Goal: Task Accomplishment & Management: Manage account settings

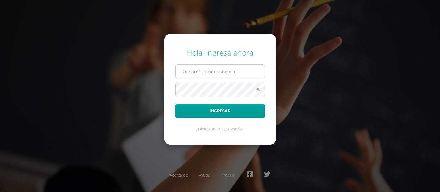
click at [207, 71] on input "text" at bounding box center [220, 71] width 89 height 13
type input "blancaantillon@hotmail.com"
click at [175, 104] on button "Ingresar" at bounding box center [219, 111] width 89 height 14
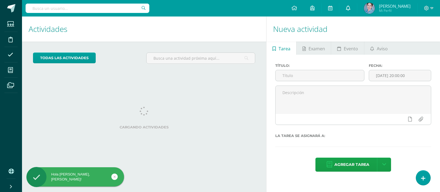
click at [350, 8] on icon at bounding box center [348, 7] width 4 height 5
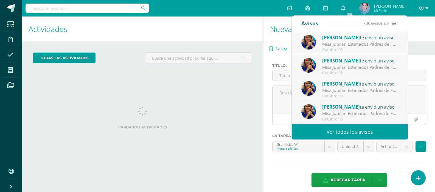
click at [416, 36] on h1 "Nueva actividad" at bounding box center [349, 28] width 159 height 25
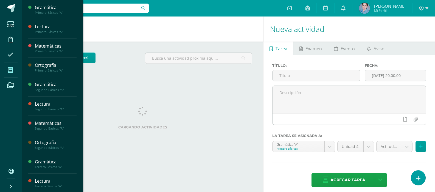
click at [11, 69] on icon at bounding box center [10, 69] width 5 height 5
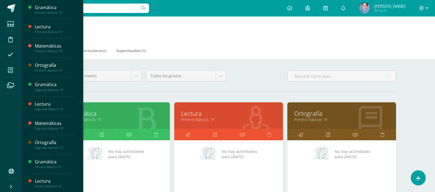
click at [203, 117] on link "Primero Básicos "A"" at bounding box center [228, 119] width 95 height 5
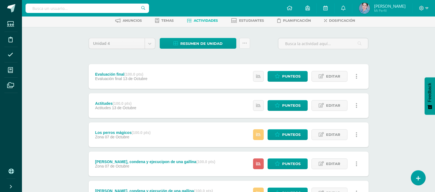
scroll to position [55, 0]
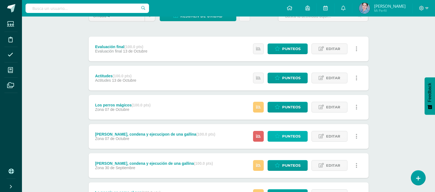
click at [292, 137] on span "Punteos" at bounding box center [291, 136] width 18 height 10
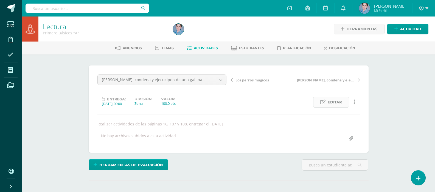
click at [333, 99] on span "Editar" at bounding box center [335, 102] width 14 height 10
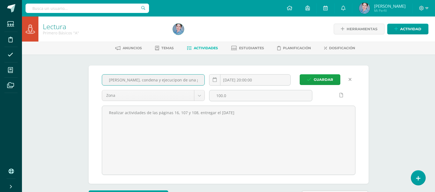
click at [156, 81] on input "Delito, condena y ejecucipon de una gallina" at bounding box center [153, 79] width 103 height 11
click at [156, 80] on input "Delito, condena y ejecucion de una gallina" at bounding box center [153, 79] width 103 height 11
type input "Delito, condena y ejecución de una gallina"
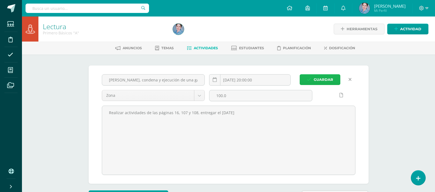
click at [320, 80] on span "Guardar" at bounding box center [324, 79] width 20 height 10
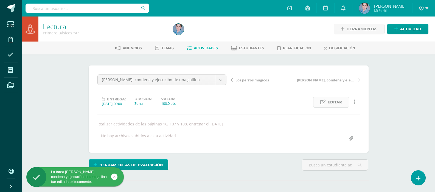
click at [335, 101] on span "Editar" at bounding box center [335, 102] width 14 height 10
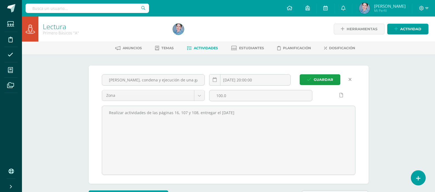
scroll to position [0, 0]
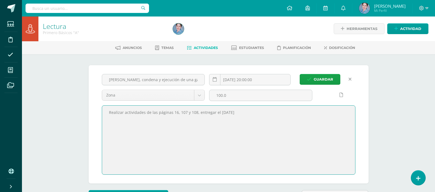
click at [173, 112] on textarea "Realizar actividades de las páginas 16, 107 y 108, entregar el 7/10/25" at bounding box center [228, 140] width 253 height 69
type textarea "Realizar actividades de las páginas 106, 107 y 108, entregar el [DATE]"
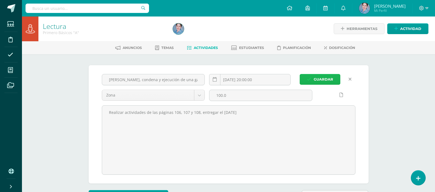
click at [317, 79] on span "Guardar" at bounding box center [324, 79] width 20 height 10
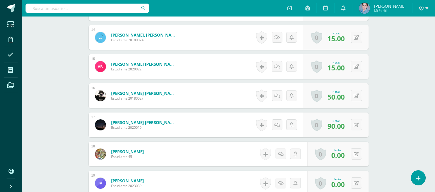
scroll to position [643, 0]
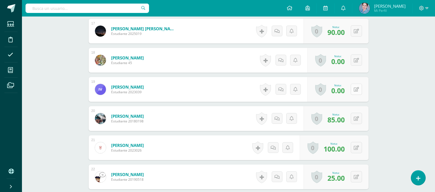
click at [356, 87] on icon at bounding box center [356, 89] width 5 height 5
type input "80"
click at [345, 90] on icon at bounding box center [345, 91] width 5 height 5
drag, startPoint x: 345, startPoint y: 90, endPoint x: 398, endPoint y: 95, distance: 52.5
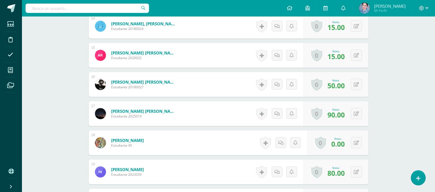
scroll to position [451, 0]
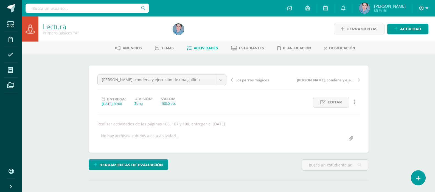
scroll to position [0, 0]
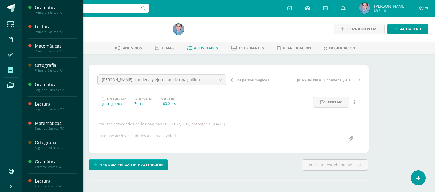
click at [12, 70] on icon at bounding box center [10, 69] width 5 height 5
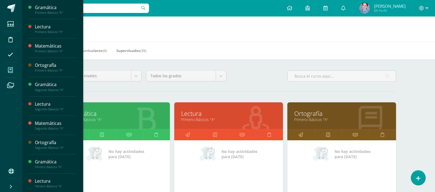
click at [198, 116] on link "Lectura" at bounding box center [228, 113] width 95 height 9
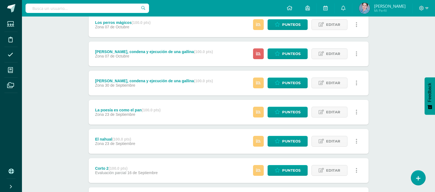
scroll to position [110, 0]
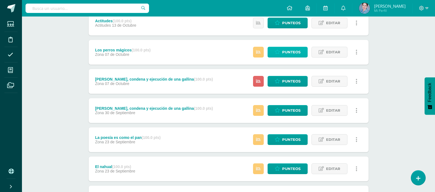
click at [285, 51] on span "Punteos" at bounding box center [291, 52] width 18 height 10
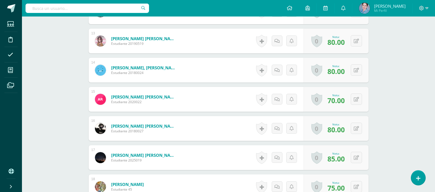
scroll to position [643, 0]
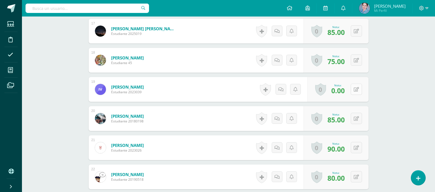
click at [357, 89] on icon at bounding box center [356, 89] width 5 height 5
type input "80"
click at [345, 89] on icon at bounding box center [345, 91] width 5 height 5
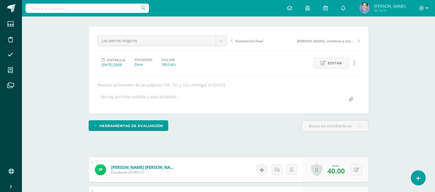
scroll to position [0, 0]
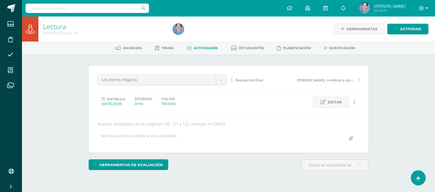
click at [188, 48] on icon at bounding box center [189, 48] width 5 height 5
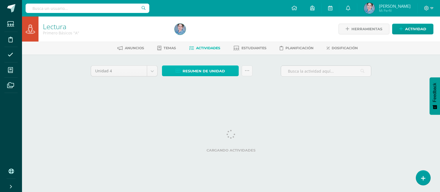
click at [177, 71] on icon at bounding box center [178, 71] width 5 height 5
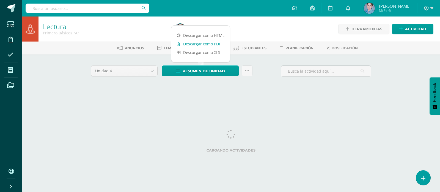
click at [177, 44] on icon at bounding box center [178, 44] width 3 height 4
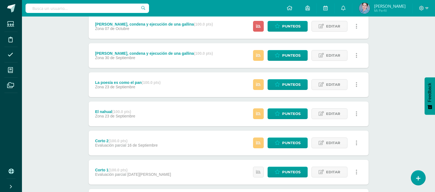
scroll to position [221, 0]
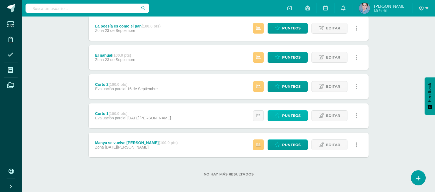
click at [285, 114] on span "Punteos" at bounding box center [291, 115] width 18 height 10
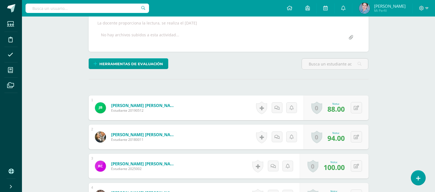
scroll to position [73, 0]
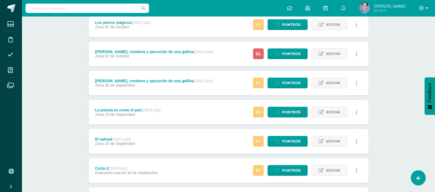
scroll to position [221, 0]
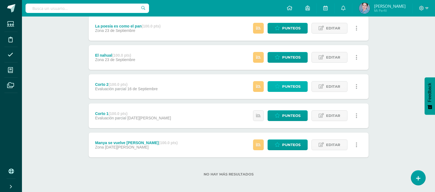
click at [293, 85] on span "Punteos" at bounding box center [291, 86] width 18 height 10
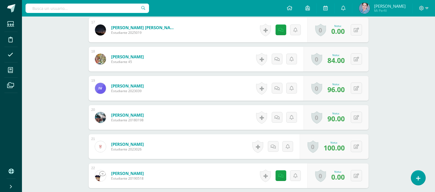
scroll to position [535, 0]
